Goal: Check status: Check status

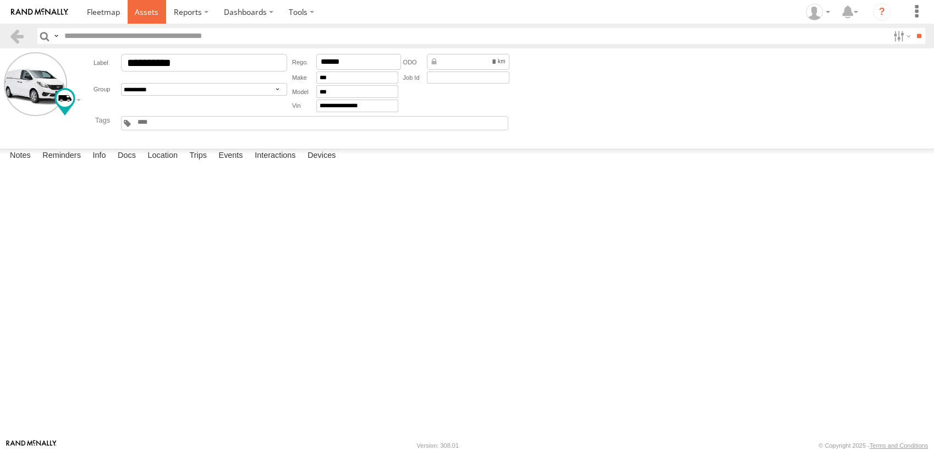
click at [141, 10] on span at bounding box center [147, 12] width 24 height 10
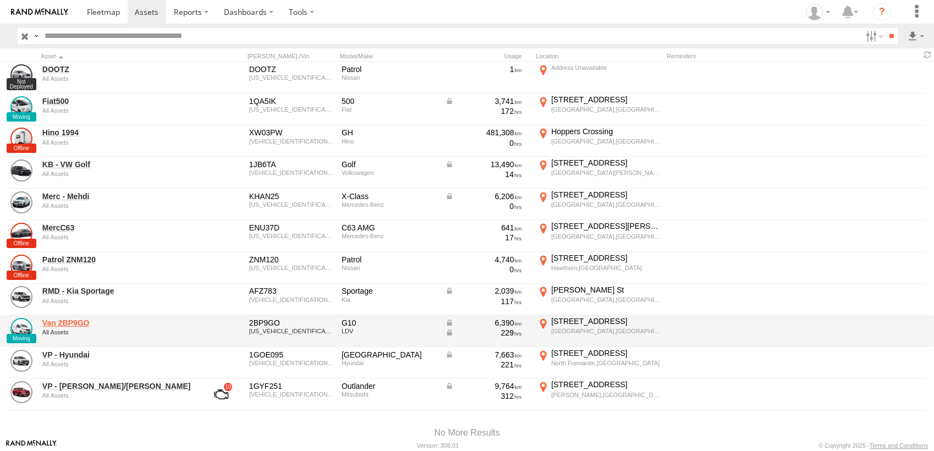
click at [73, 321] on link "Van 2BP9GO" at bounding box center [117, 323] width 151 height 10
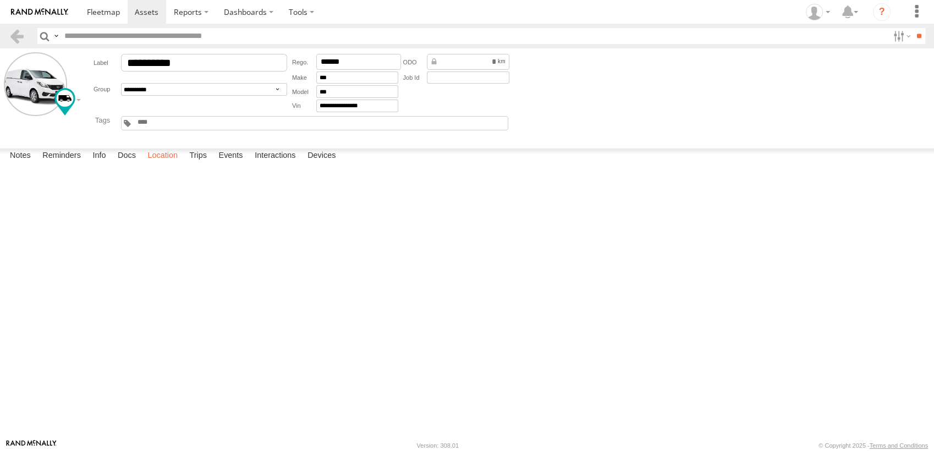
click at [164, 164] on label "Location" at bounding box center [162, 155] width 41 height 15
click at [228, 164] on label "Events" at bounding box center [230, 155] width 35 height 15
click at [170, 164] on label "Location" at bounding box center [162, 155] width 41 height 15
click at [0, 0] on span at bounding box center [0, 0] width 0 height 0
